Goal: Task Accomplishment & Management: Manage account settings

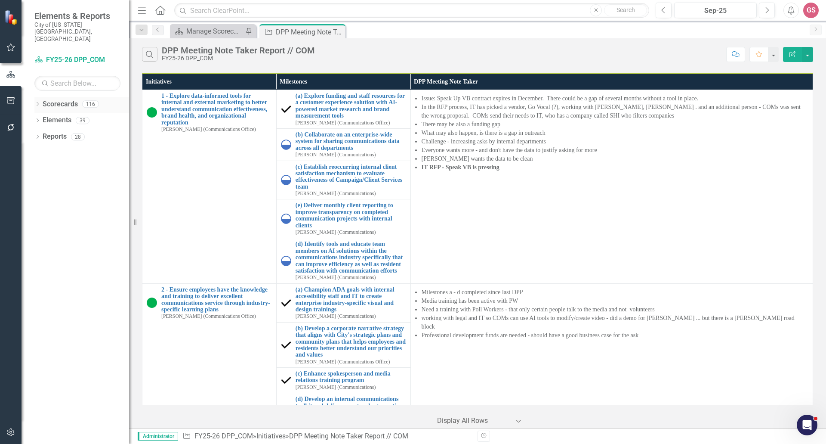
click at [53, 99] on link "Scorecards" at bounding box center [60, 104] width 35 height 10
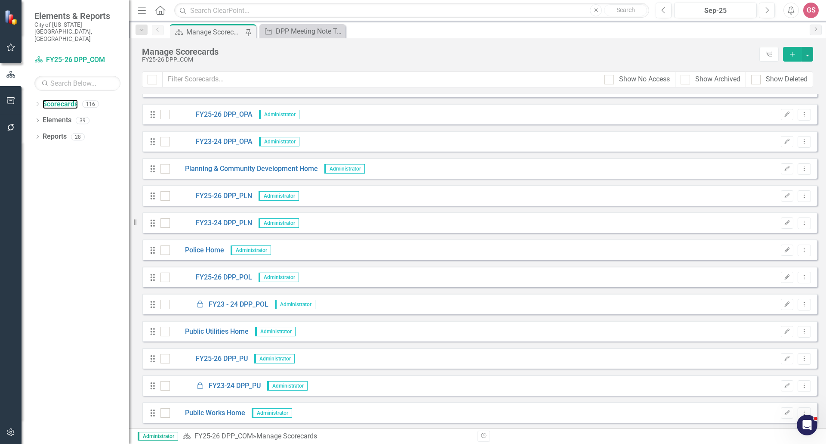
scroll to position [1936, 0]
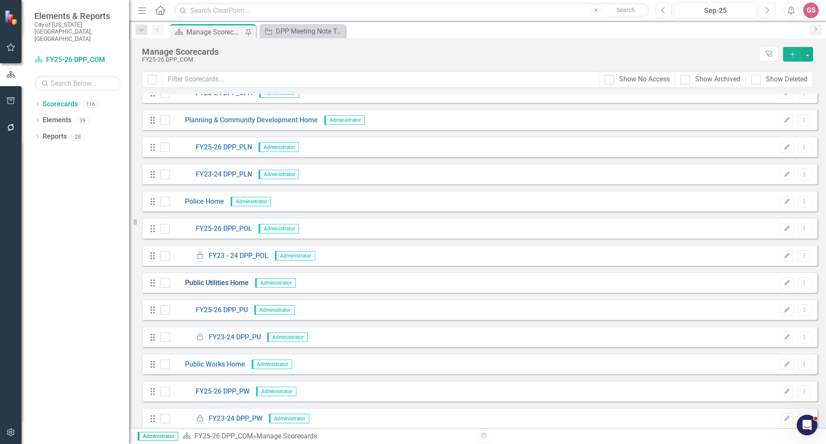
click at [226, 281] on link "Public Utilities Home" at bounding box center [209, 283] width 79 height 10
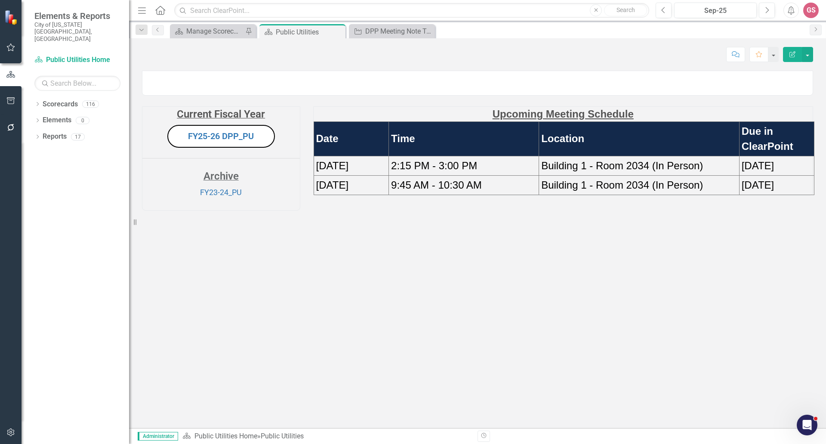
click at [376, 175] on td "[DATE]" at bounding box center [351, 165] width 75 height 19
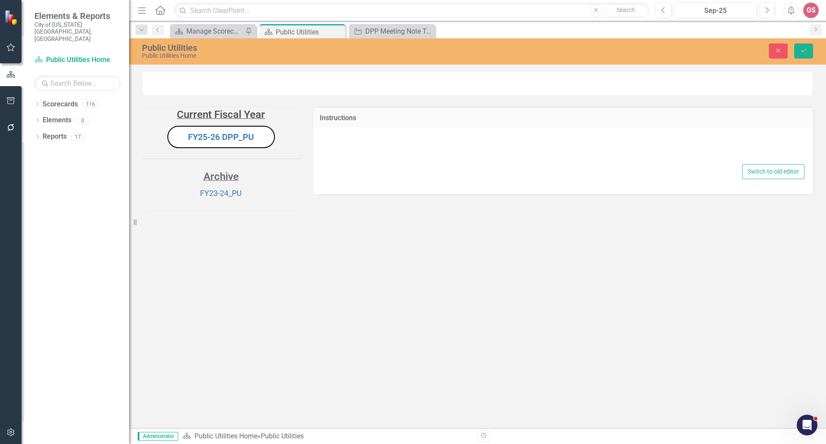
type textarea "<p style="text-align: center;"><span style="text-decoration: underline; font-si…"
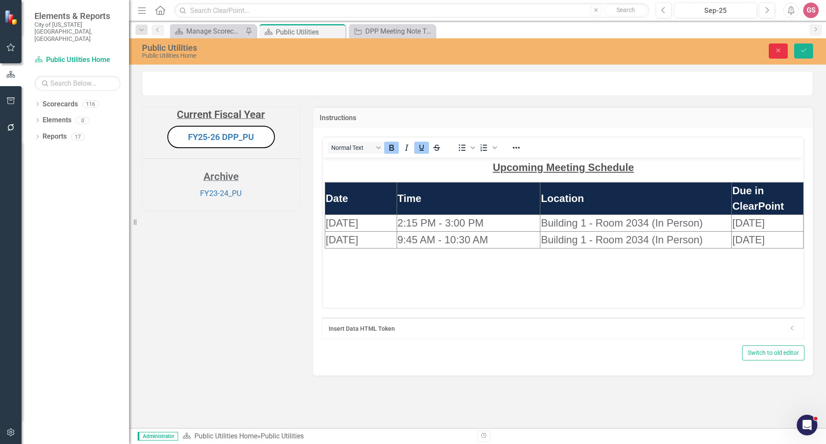
click at [781, 50] on icon "Close" at bounding box center [779, 50] width 8 height 6
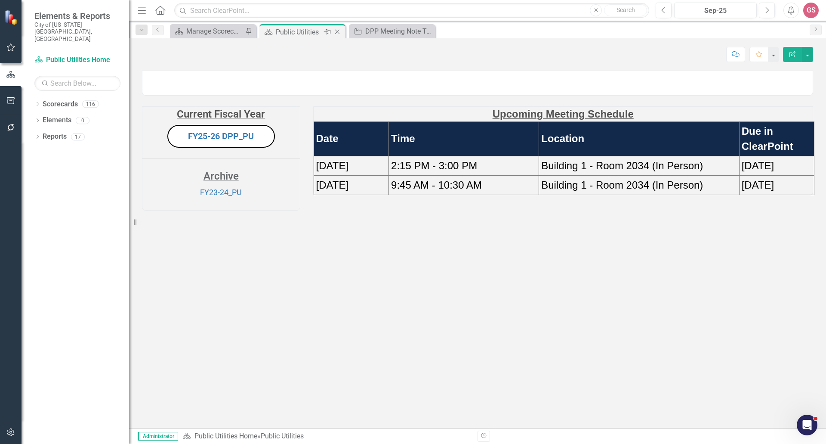
click at [335, 32] on icon "Close" at bounding box center [337, 31] width 9 height 7
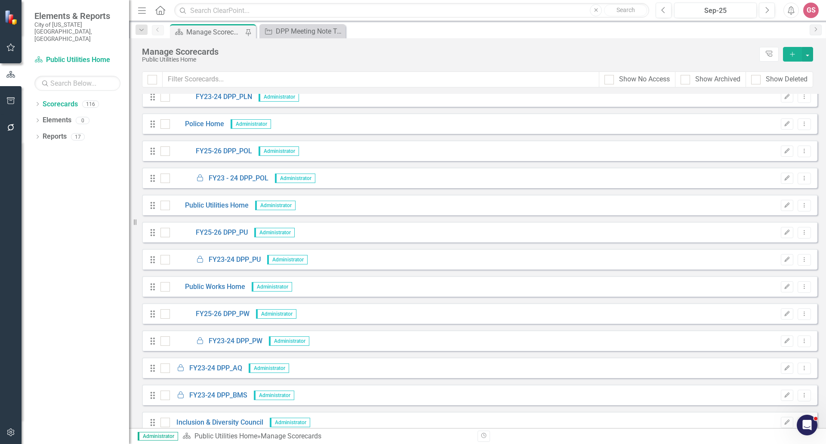
scroll to position [2022, 0]
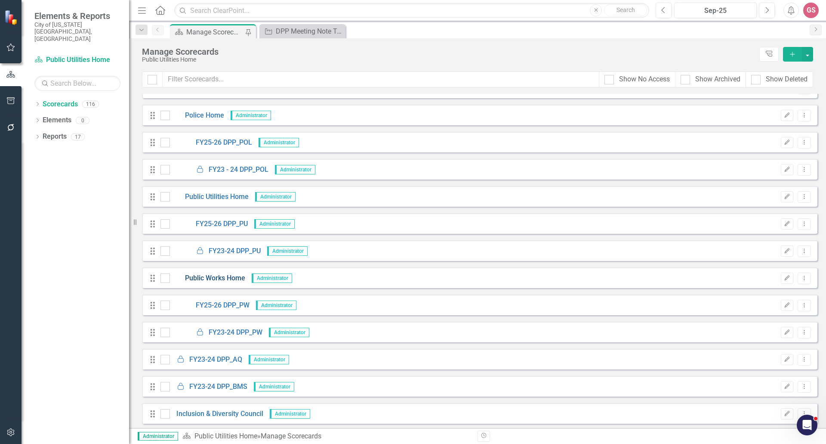
click at [221, 278] on link "Public Works Home" at bounding box center [207, 278] width 75 height 10
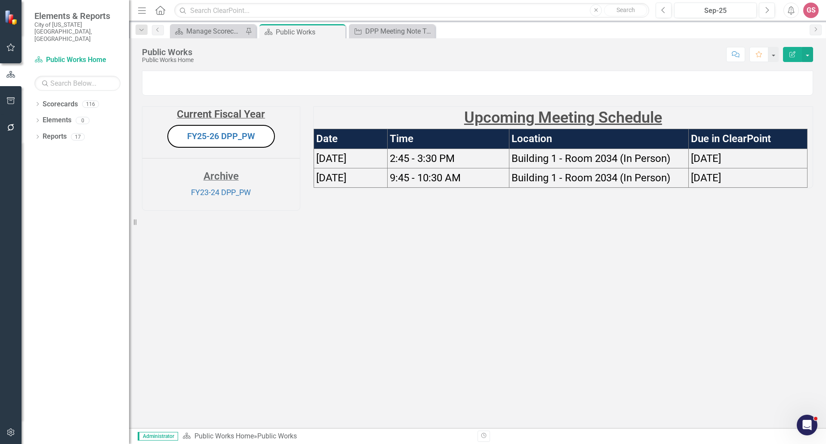
click at [382, 168] on td "[DATE]" at bounding box center [351, 157] width 74 height 19
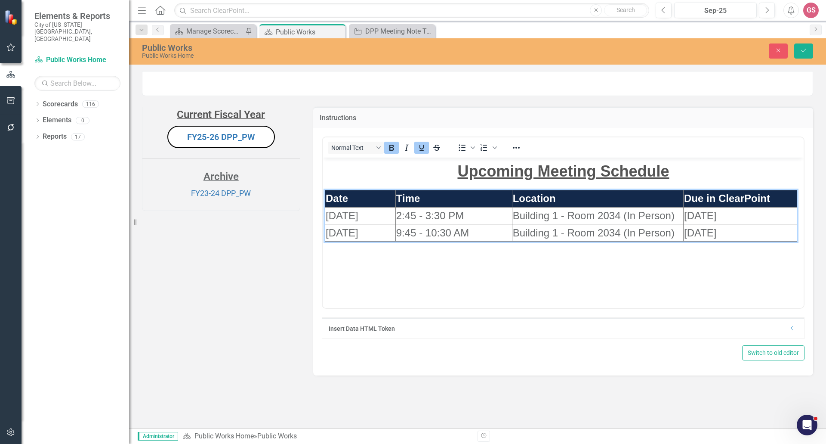
drag, startPoint x: 350, startPoint y: 214, endPoint x: 362, endPoint y: 214, distance: 12.1
click at [350, 214] on span "[DATE]" at bounding box center [341, 215] width 33 height 12
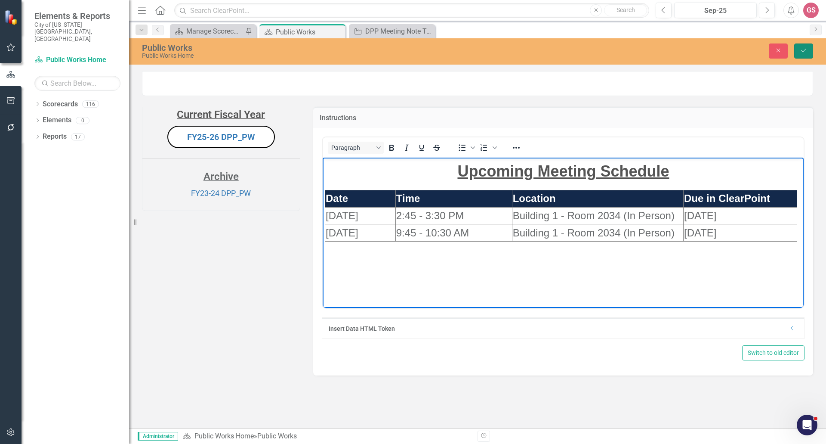
click at [809, 49] on button "Save" at bounding box center [803, 50] width 19 height 15
